Goal: Register for event/course

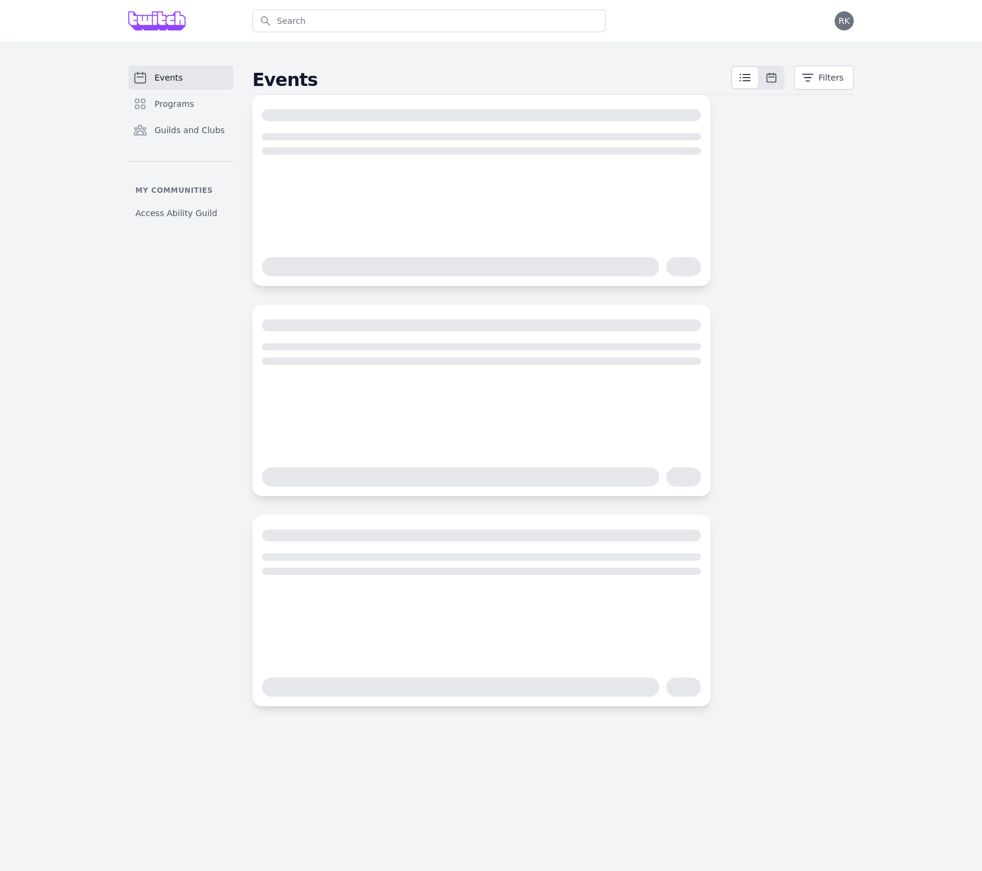
click at [929, 115] on div "Events Programs Guilds and Clubs My communities Access Ability Guild Events Fil…" at bounding box center [491, 386] width 982 height 688
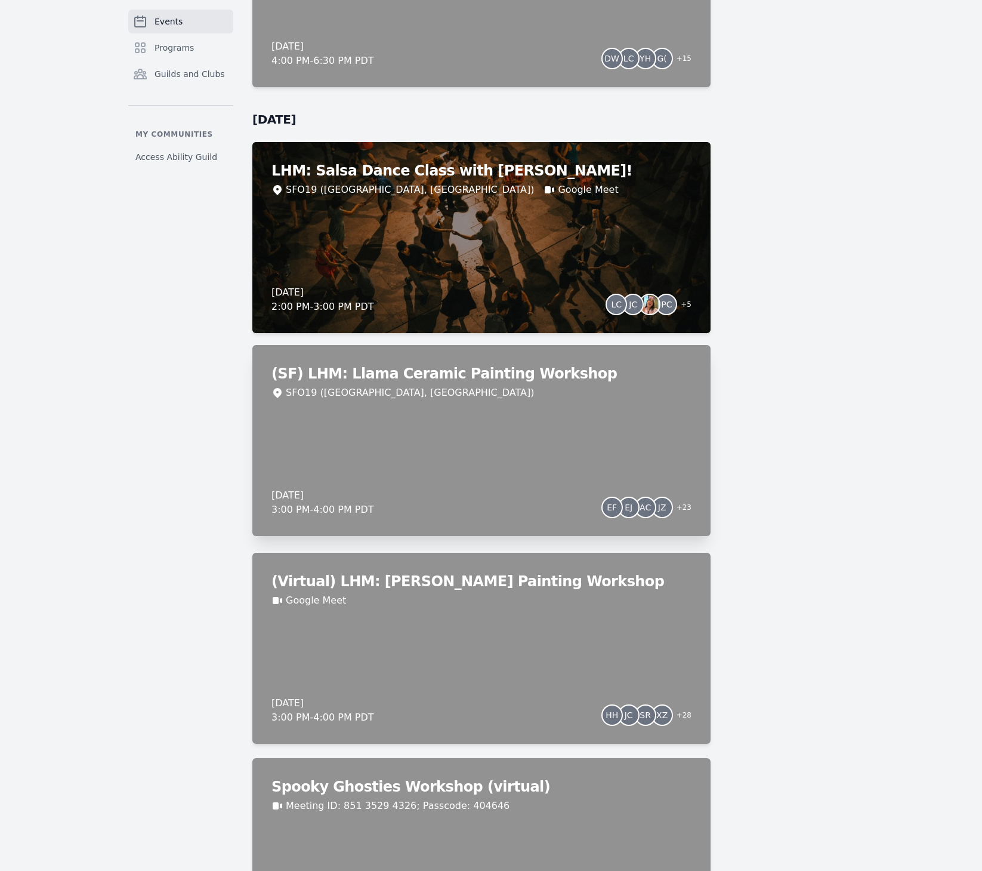
scroll to position [3526, 0]
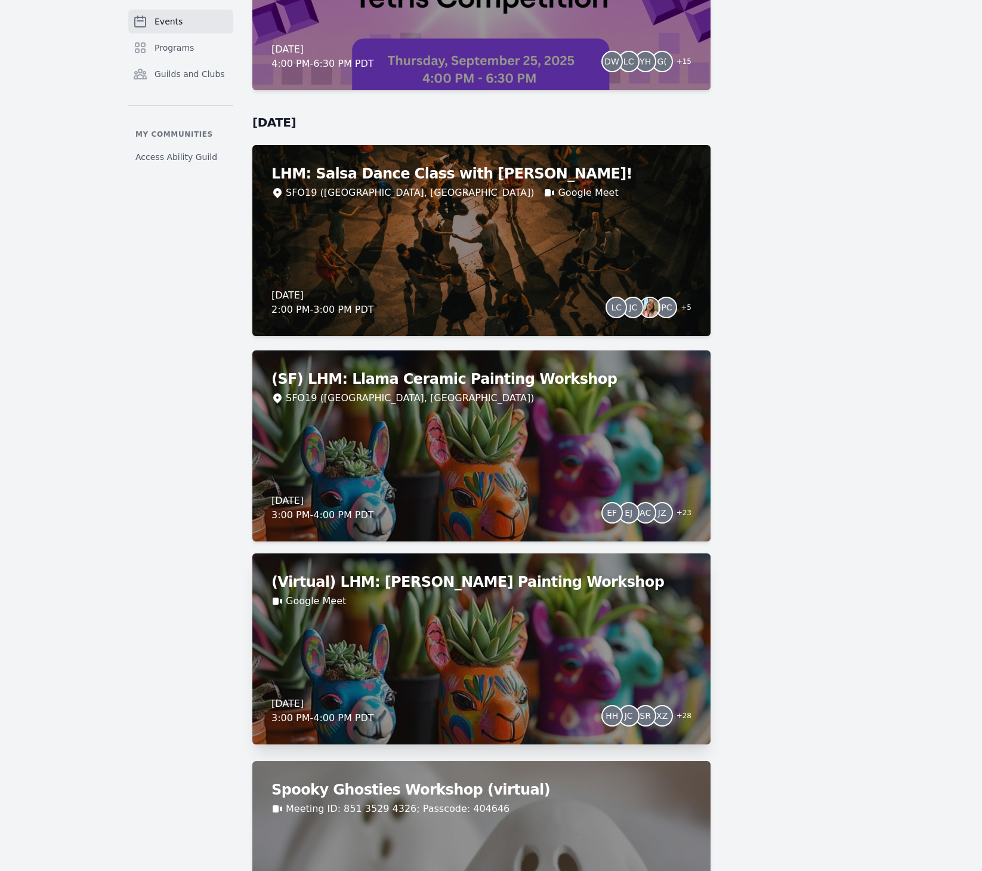
click at [447, 592] on div "(Virtual) LHM: [PERSON_NAME] Painting Workshop Google Meet" at bounding box center [482, 590] width 420 height 36
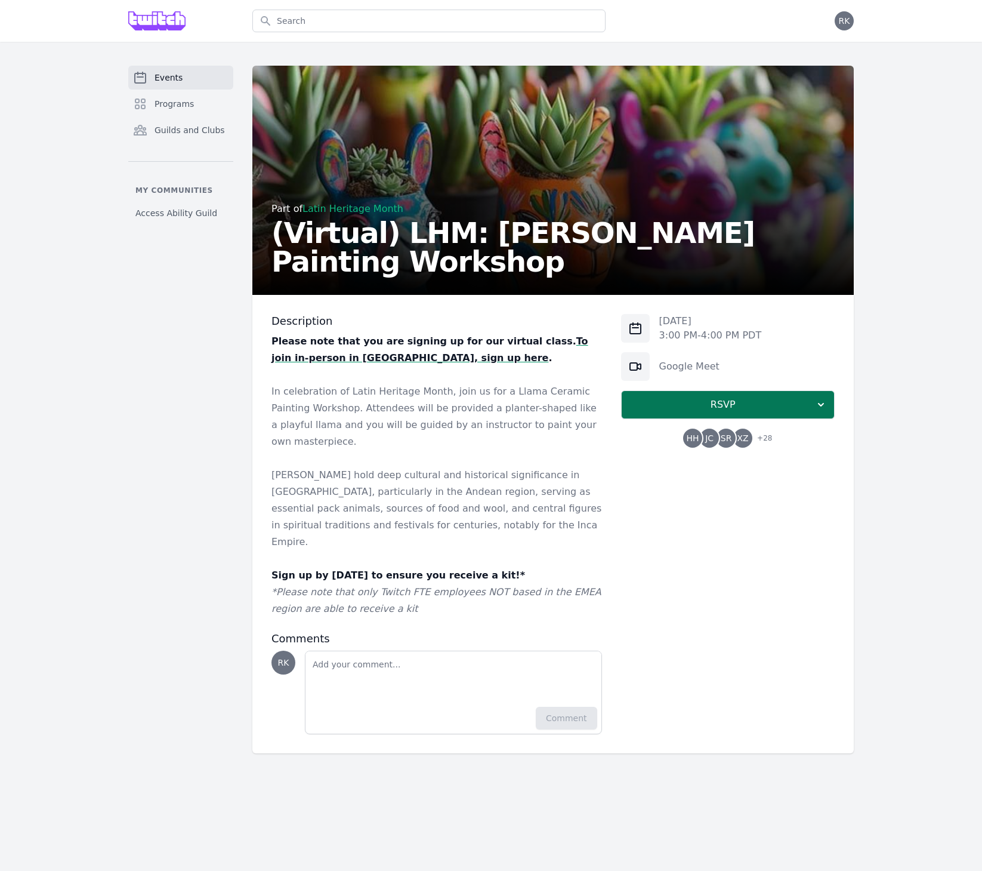
click at [716, 402] on span "RSVP" at bounding box center [723, 405] width 184 height 14
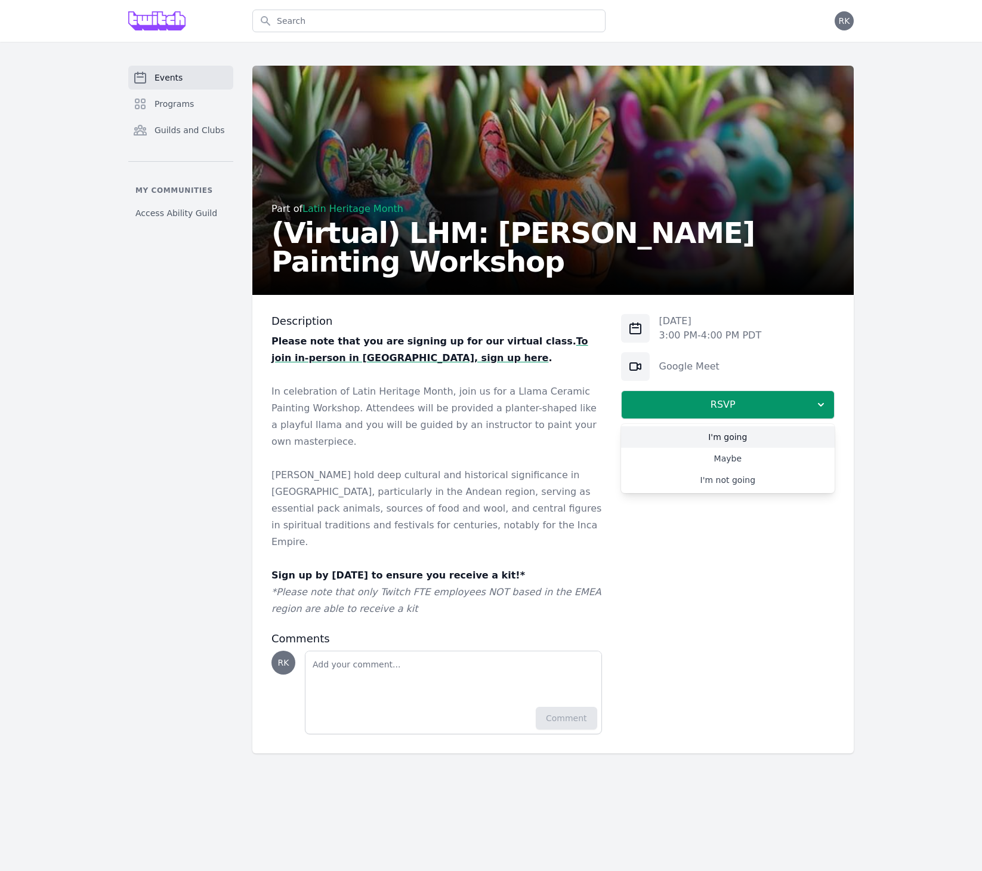
click at [700, 436] on link "I'm going" at bounding box center [728, 436] width 214 height 21
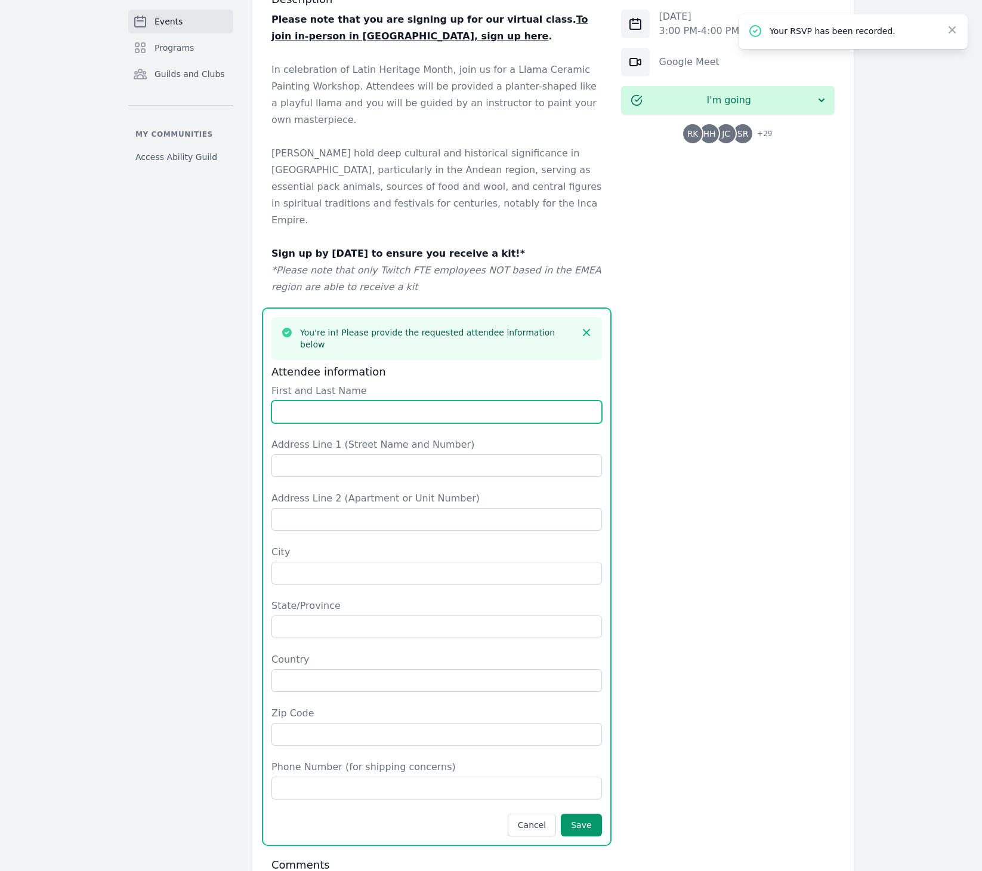
click at [588, 401] on input "First and Last Name" at bounding box center [437, 412] width 331 height 23
type input "[PERSON_NAME]"
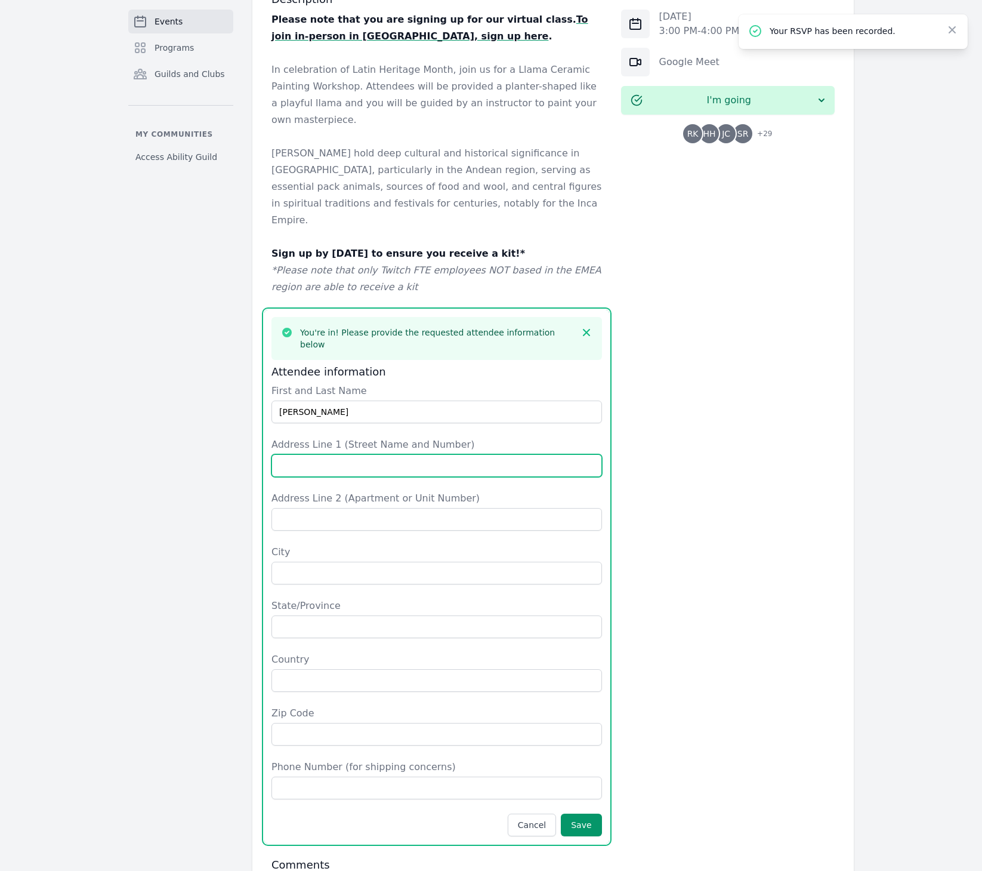
type input "[STREET_ADDRESS]"
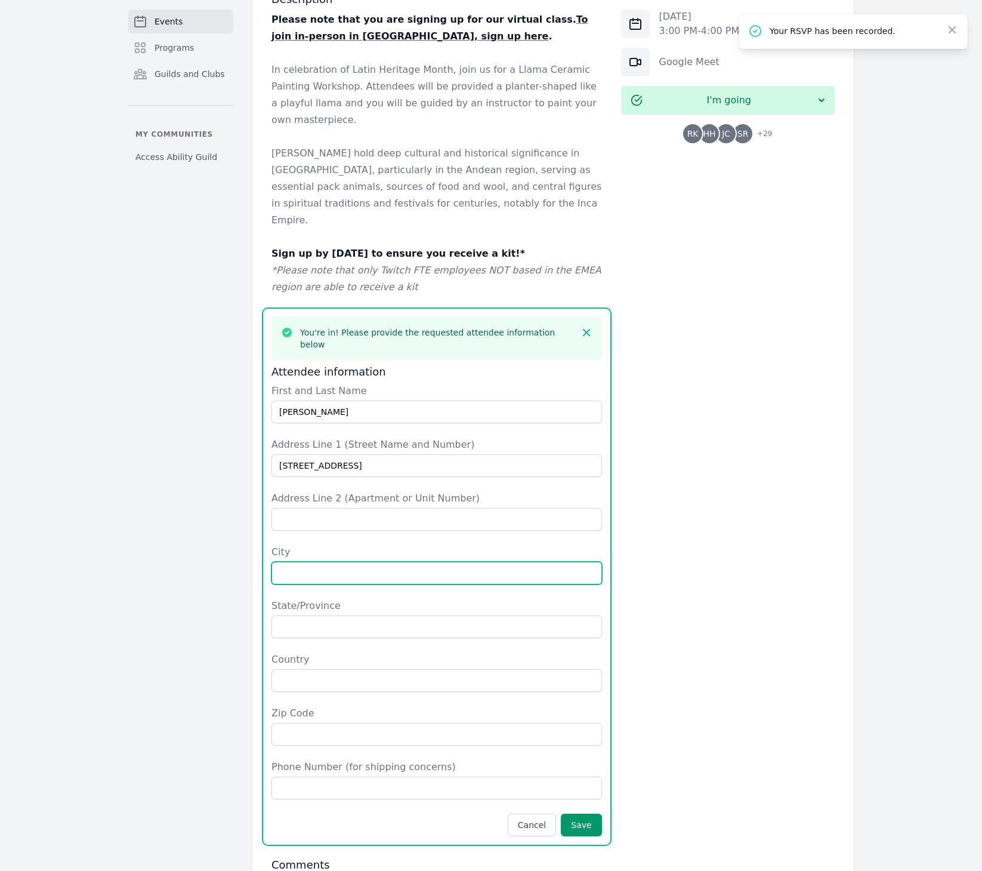
type input "[GEOGRAPHIC_DATA]"
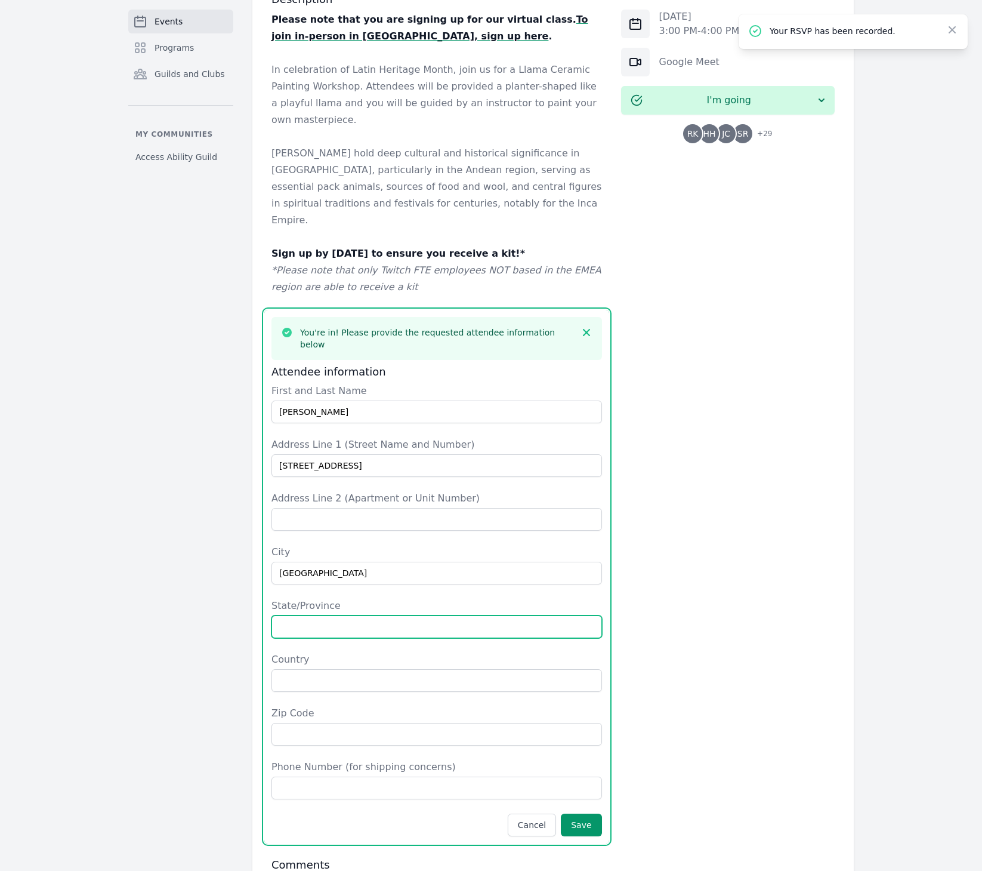
type input "CA"
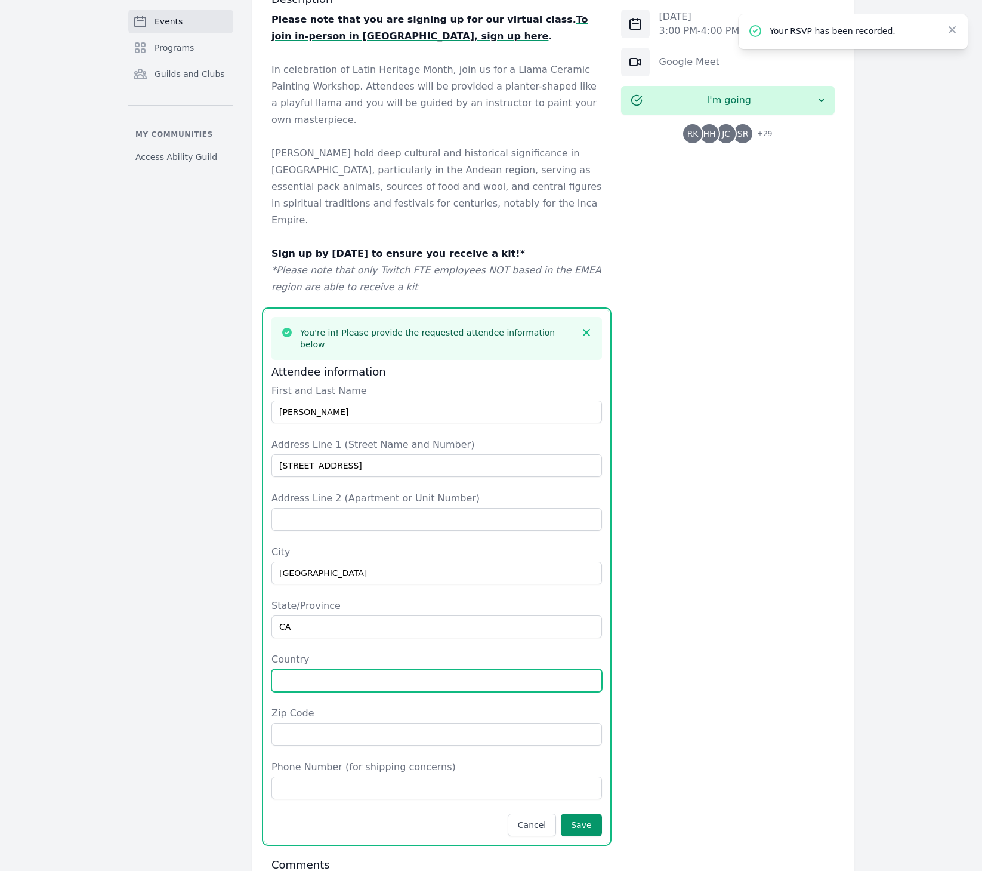
type input "[GEOGRAPHIC_DATA]"
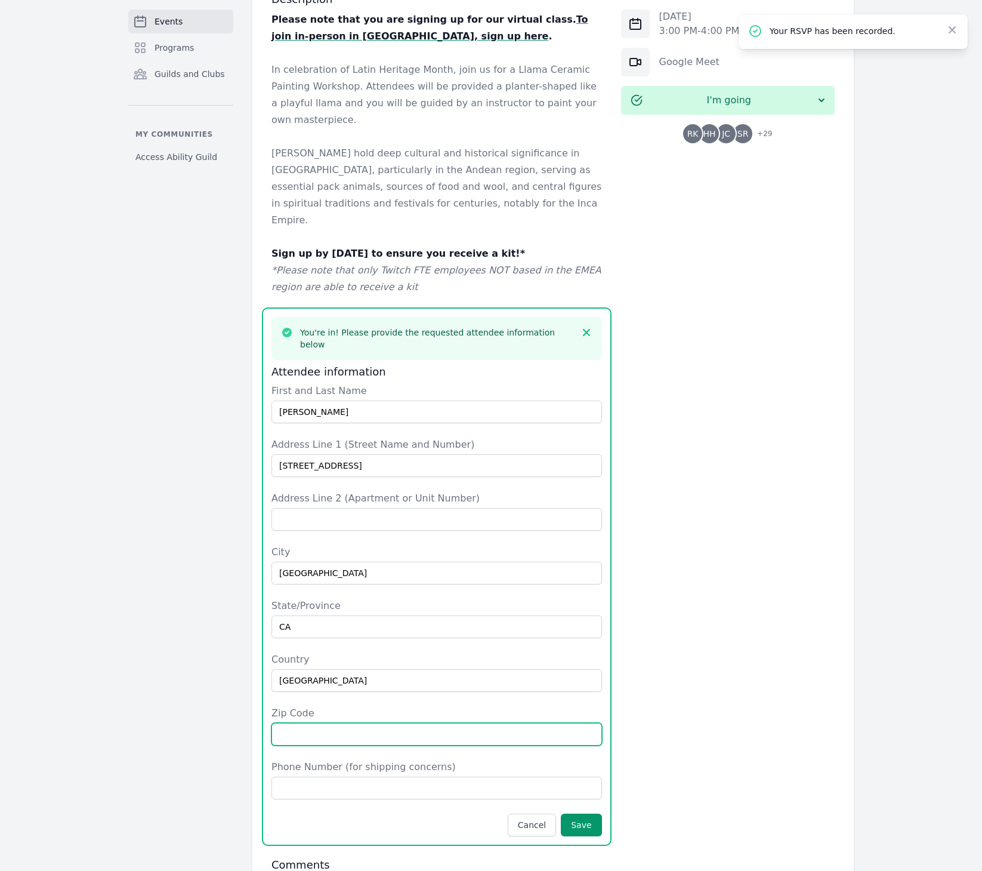
type input "92651"
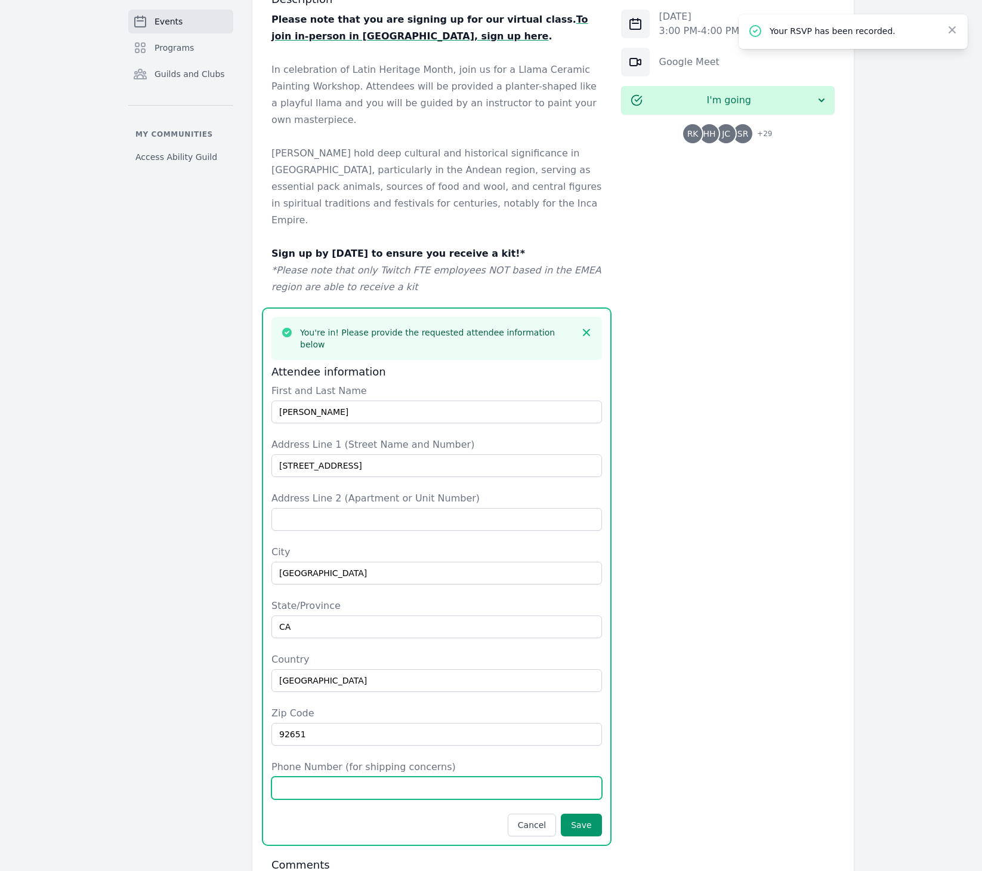
type input "7036221059"
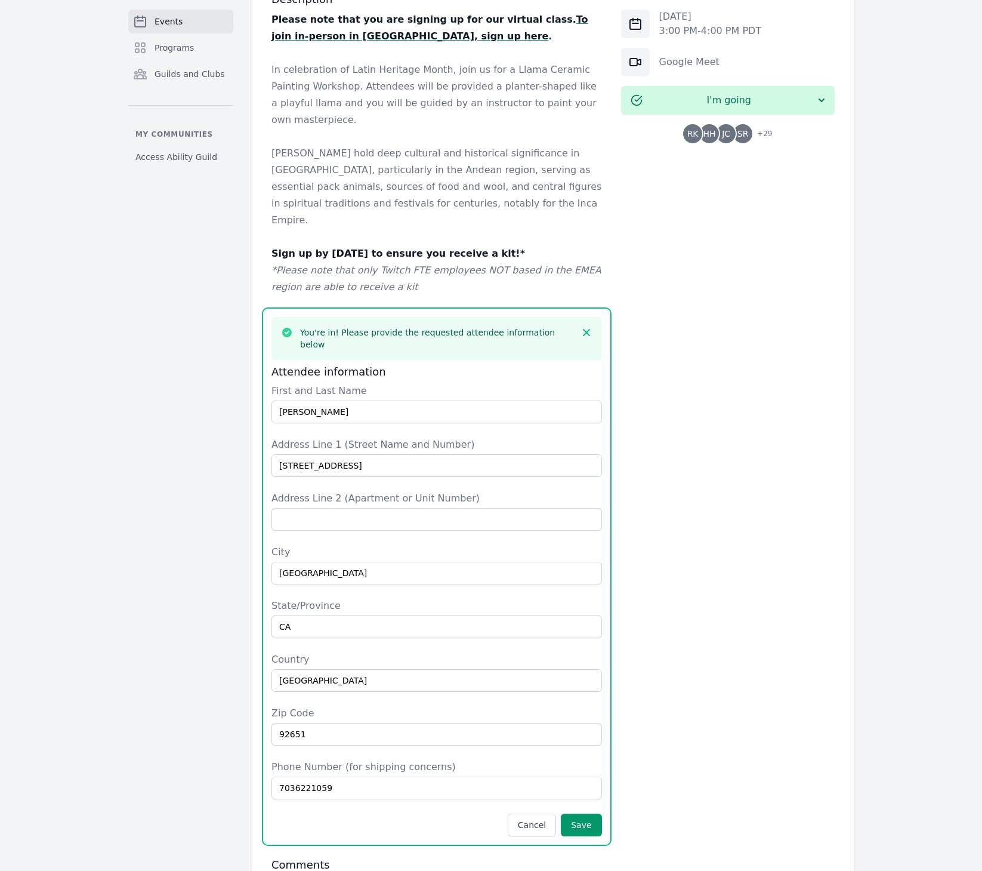
click at [623, 509] on div "[DATE] 3:00 PM - 4:00 PM PDT Google Meet I'm going RK HH [PERSON_NAME] + 29" at bounding box center [728, 476] width 214 height 968
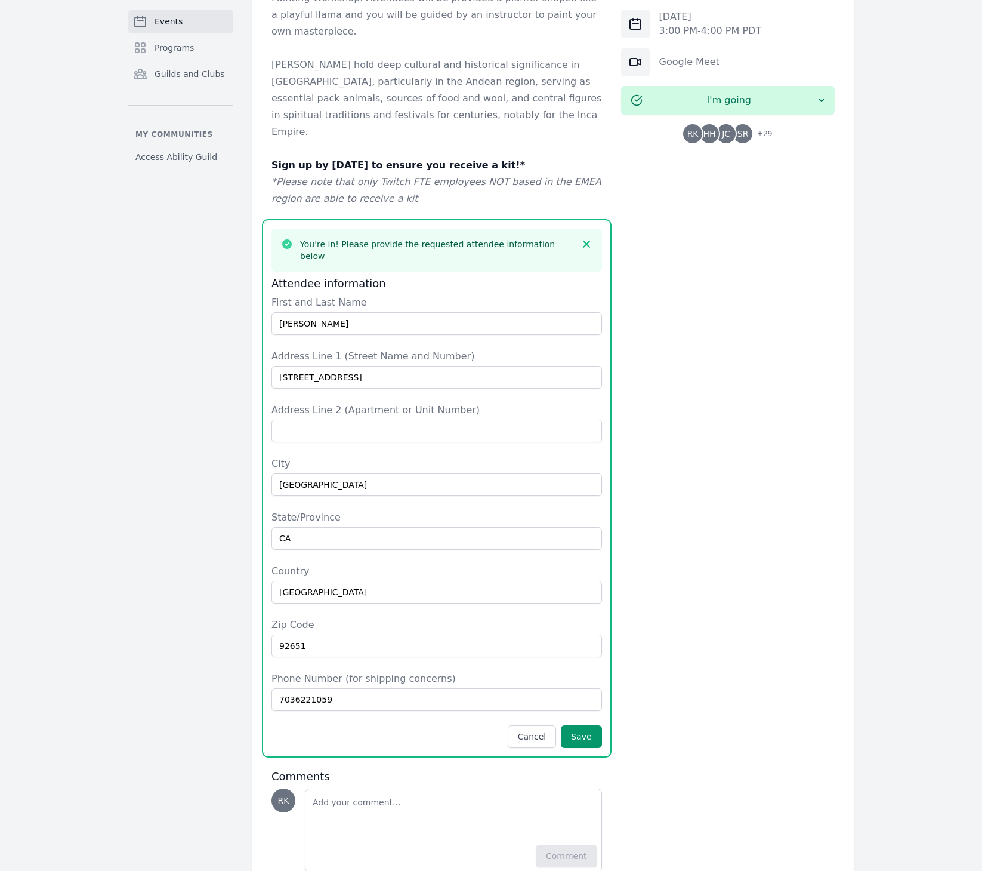
scroll to position [409, 0]
click at [585, 726] on button "Save" at bounding box center [581, 737] width 41 height 23
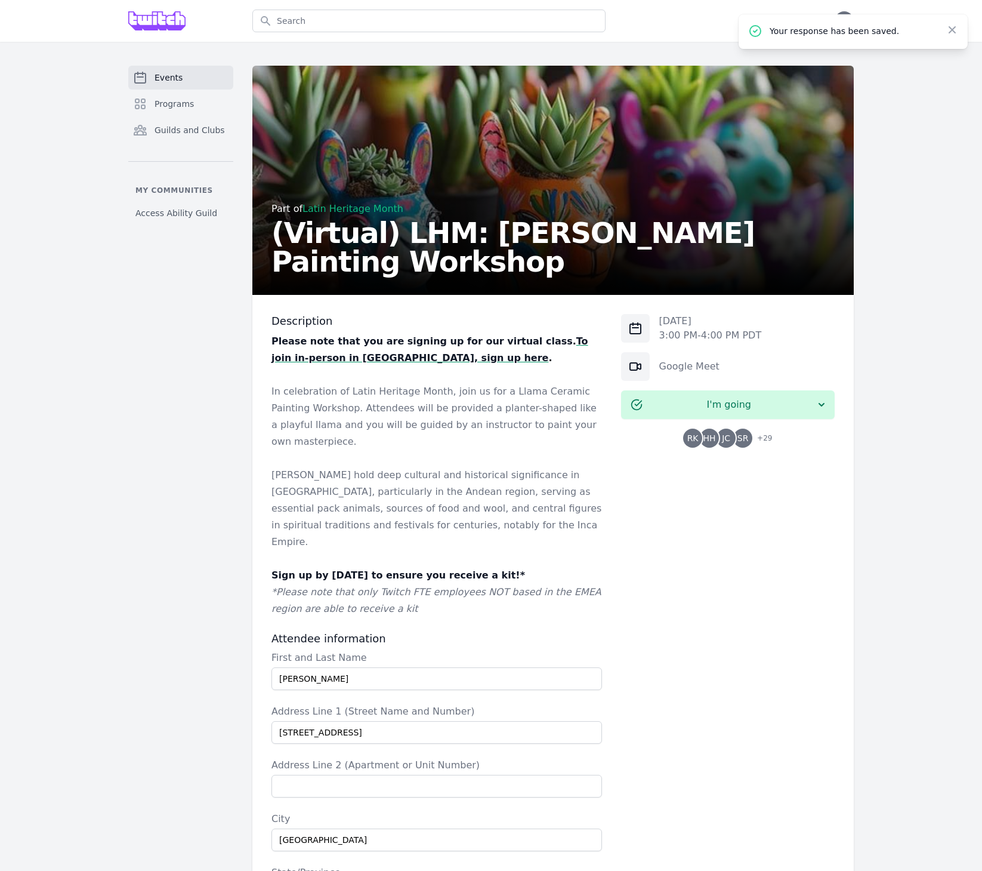
scroll to position [0, 0]
click at [447, 412] on p "In celebration of Latin Heritage Month, join us for a Llama Ceramic Painting Wo…" at bounding box center [437, 416] width 331 height 67
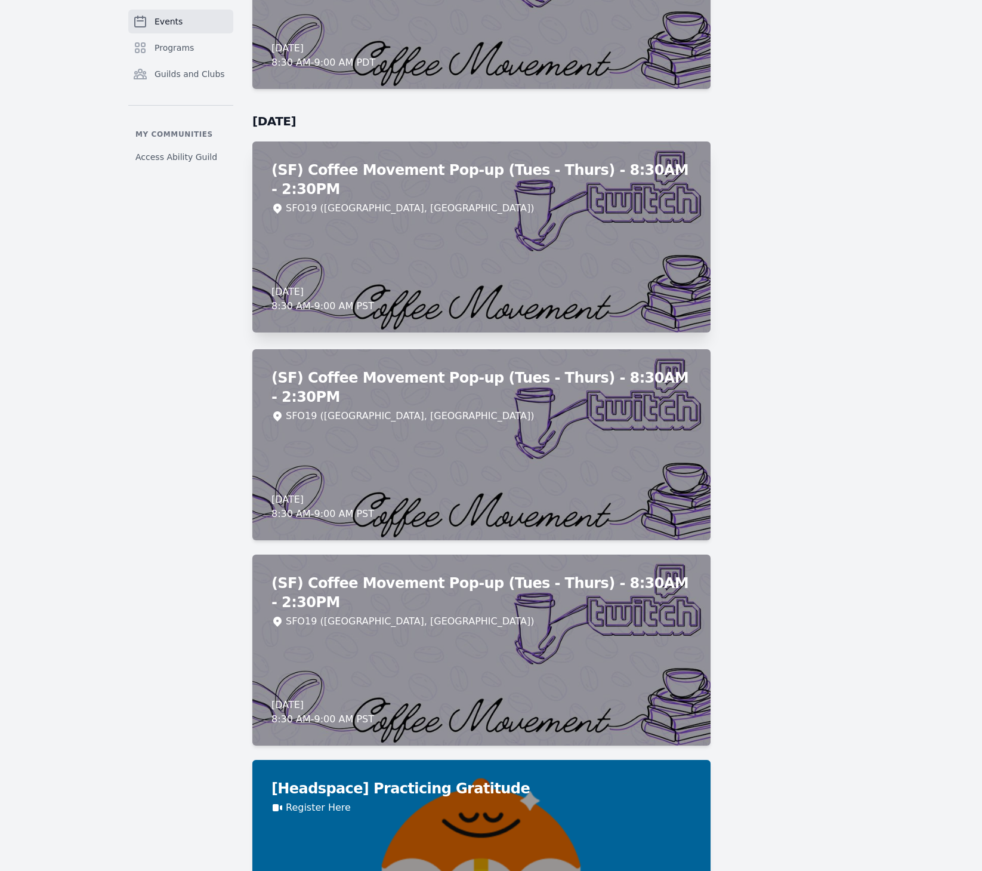
scroll to position [7256, 0]
